Goal: Browse casually: Explore the website without a specific task or goal

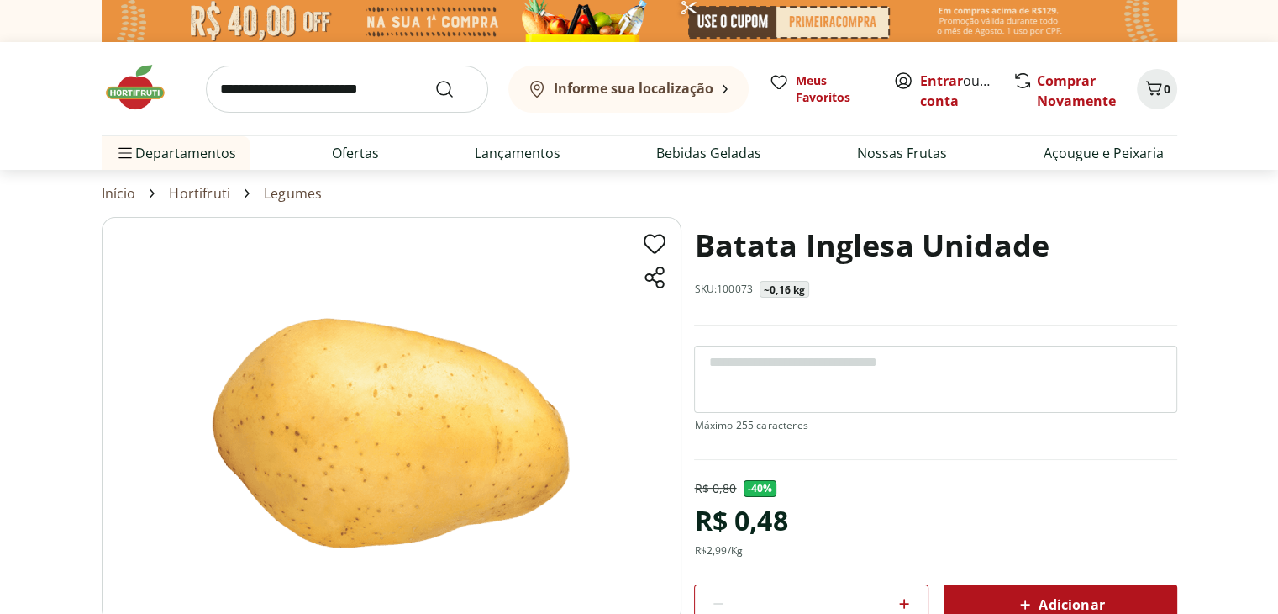
scroll to position [84, 0]
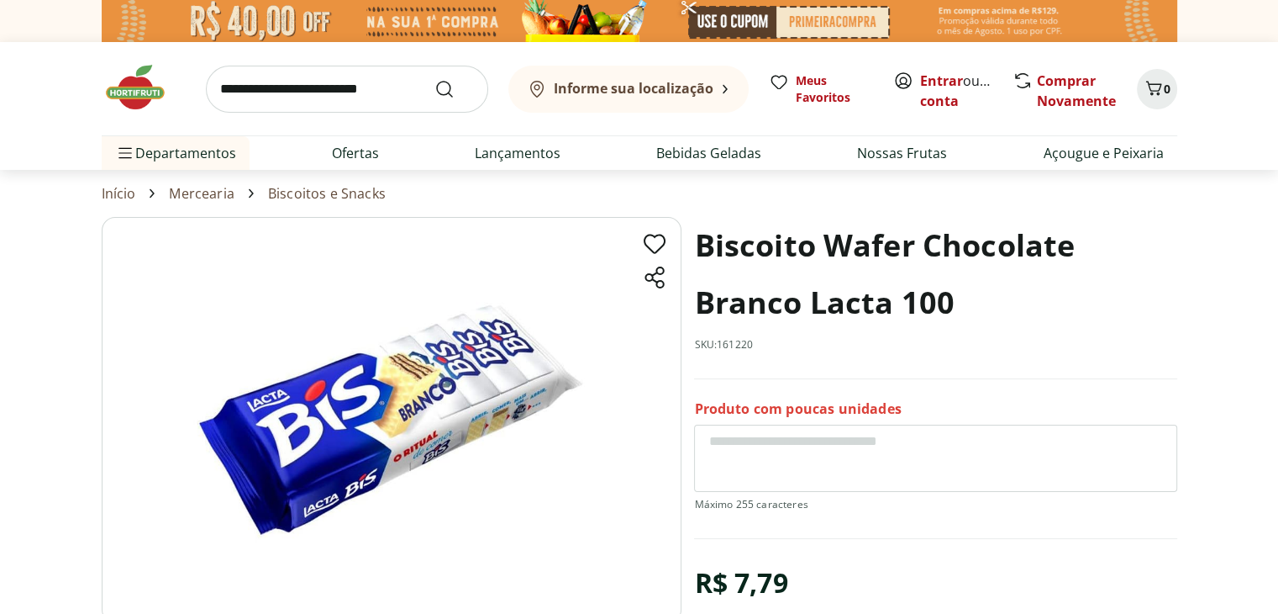
click at [473, 48] on div "Informe sua localização Meus Favoritos Entrar ou Criar conta Comprar Novamente 0" at bounding box center [640, 88] width 1076 height 93
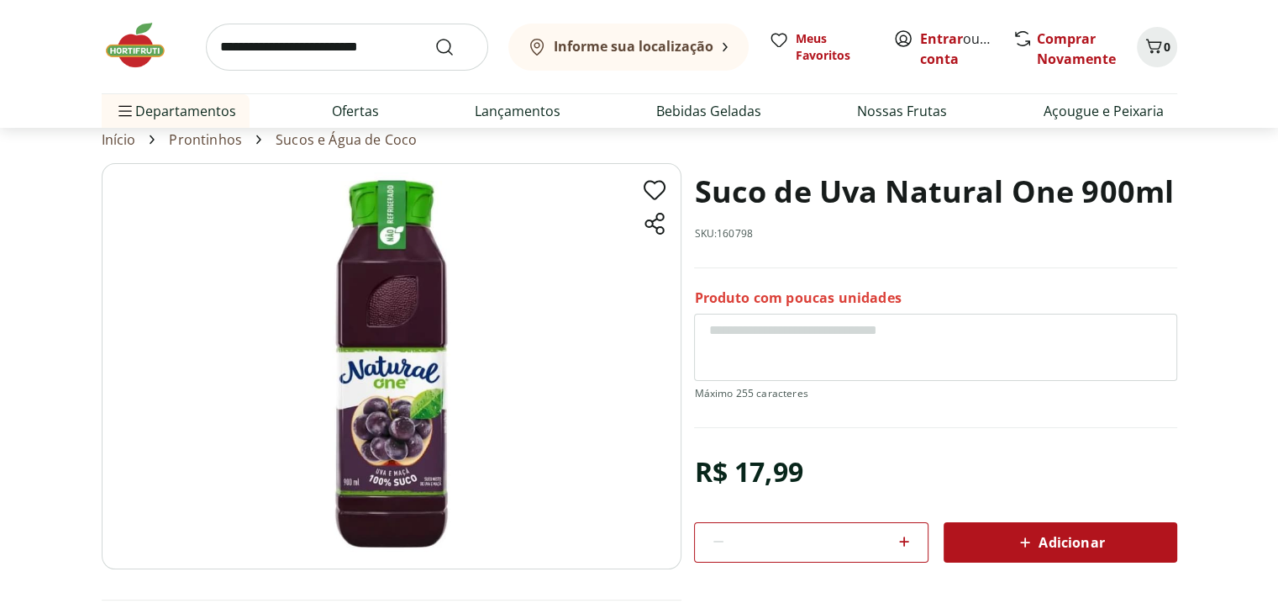
scroll to position [84, 0]
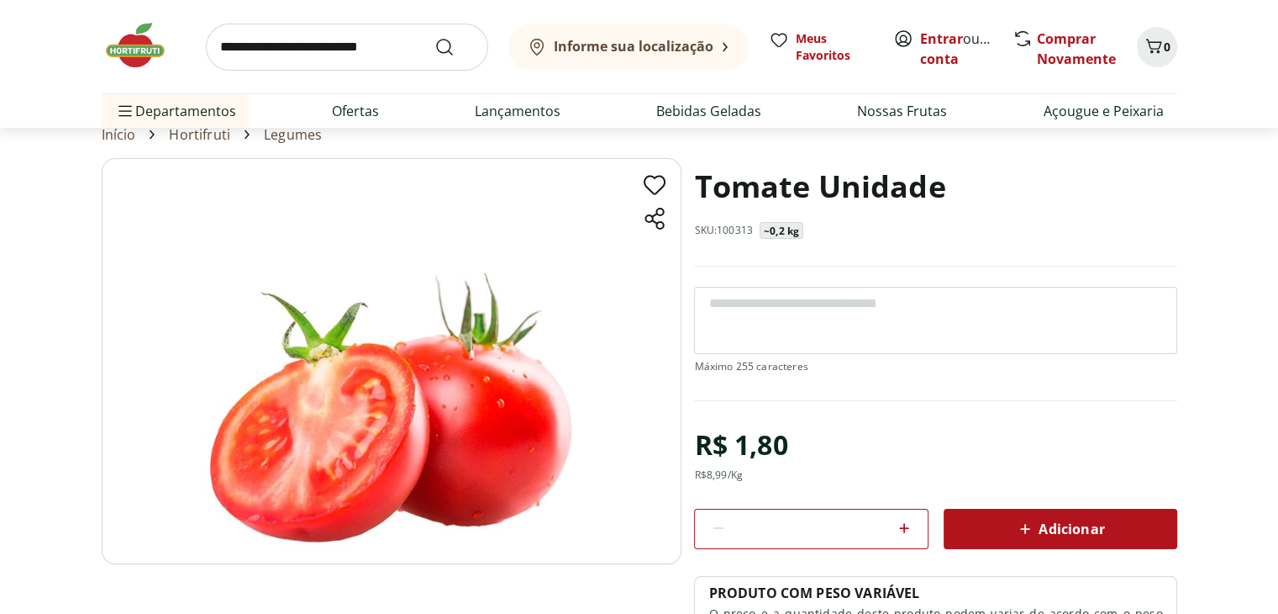
scroll to position [84, 0]
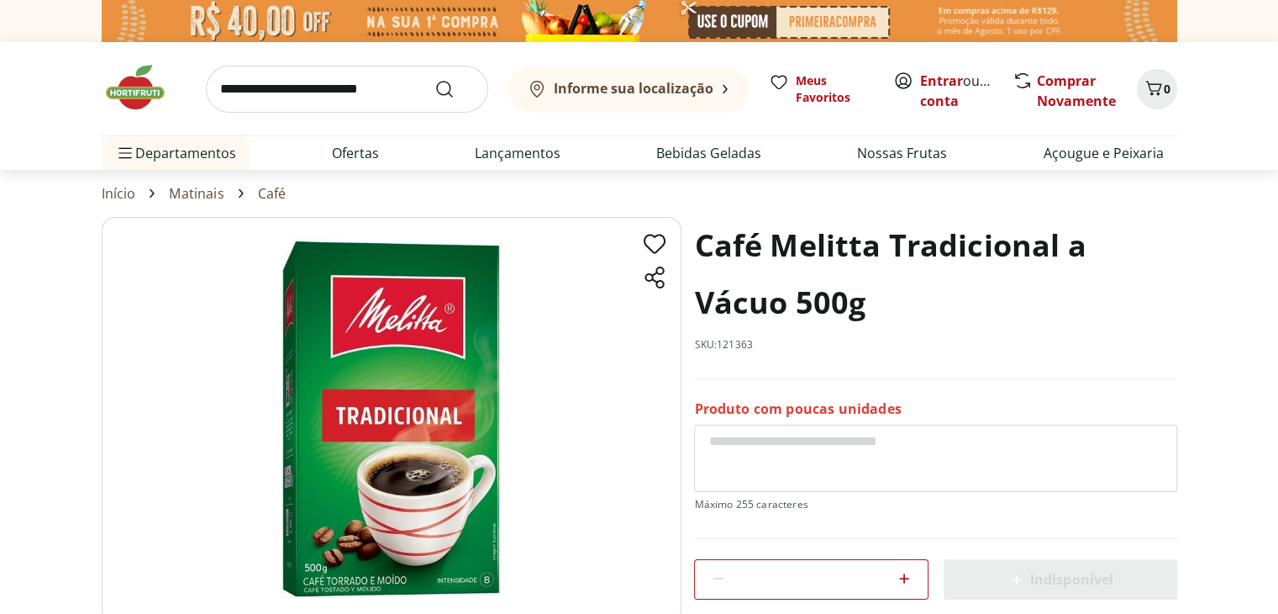
scroll to position [84, 0]
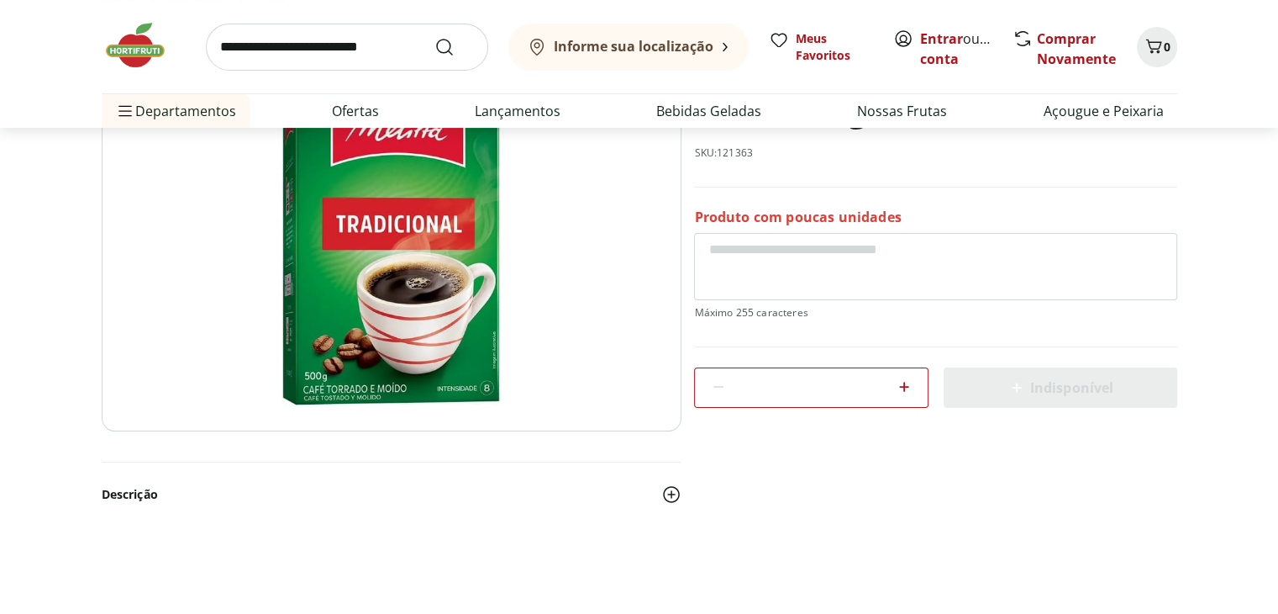
scroll to position [336, 0]
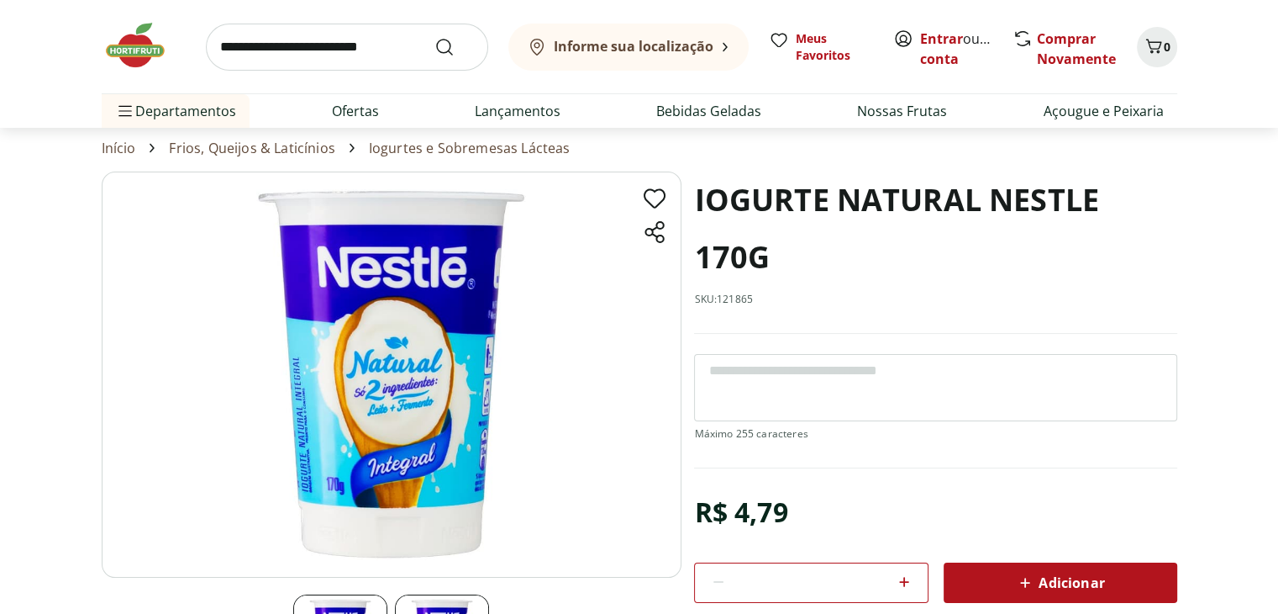
scroll to position [84, 0]
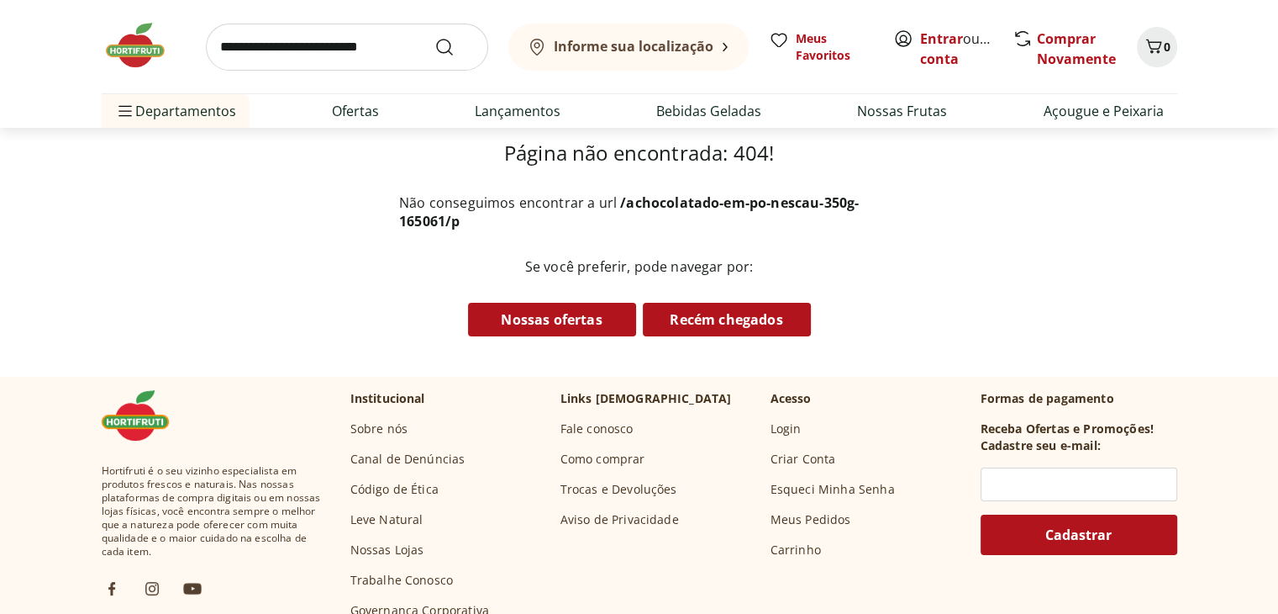
scroll to position [252, 0]
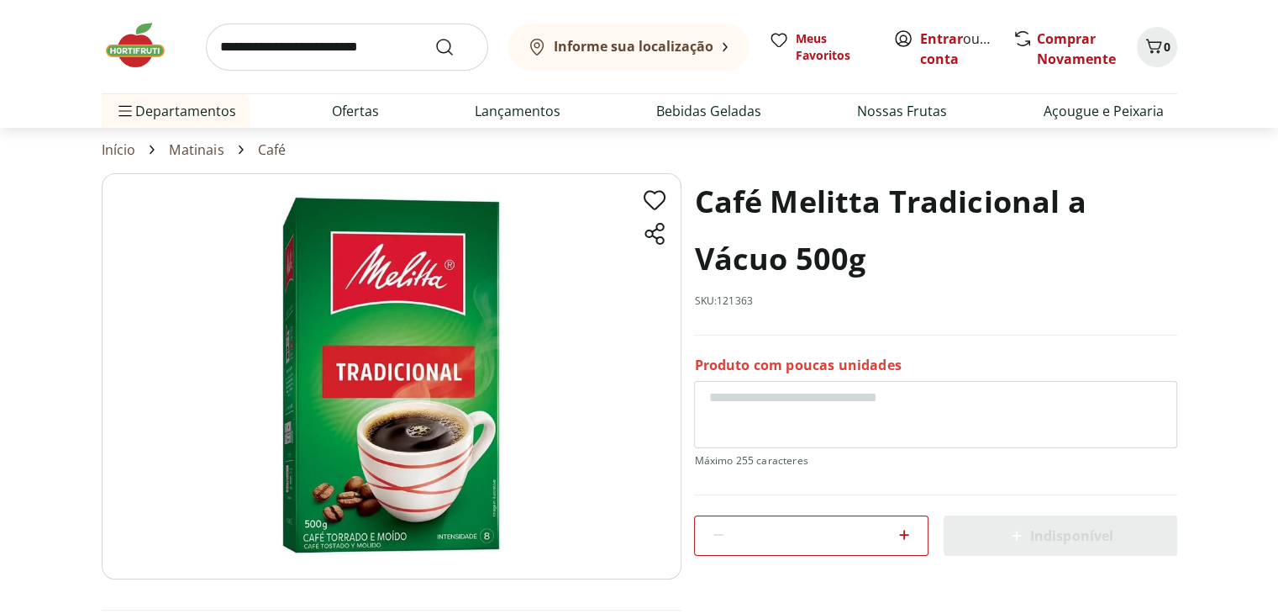
scroll to position [84, 0]
